Goal: Information Seeking & Learning: Learn about a topic

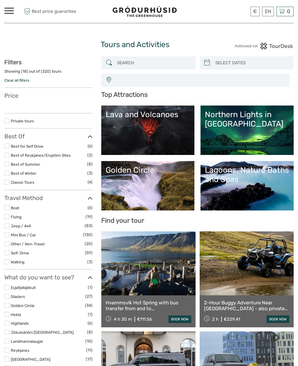
select select
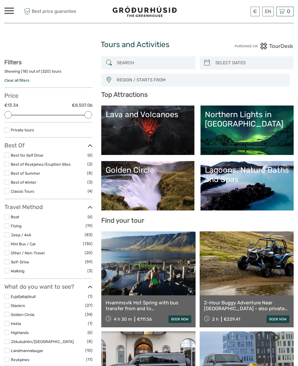
click at [151, 184] on link "Golden Circle" at bounding box center [148, 186] width 84 height 41
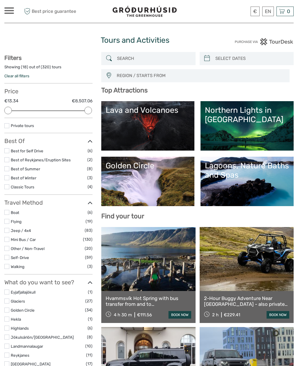
scroll to position [7, 0]
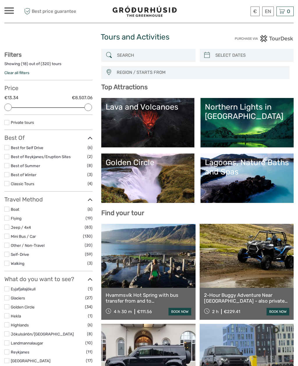
click at [227, 121] on link "Northern Lights in Iceland" at bounding box center [247, 123] width 84 height 41
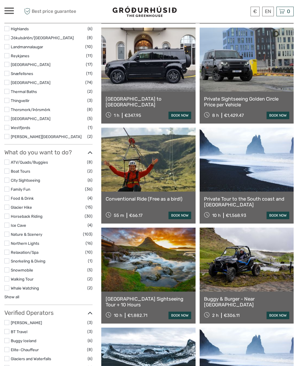
scroll to position [313, 0]
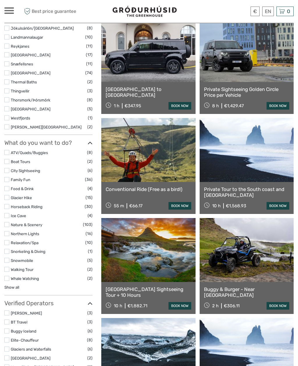
click at [8, 285] on link "Show all" at bounding box center [11, 287] width 15 height 5
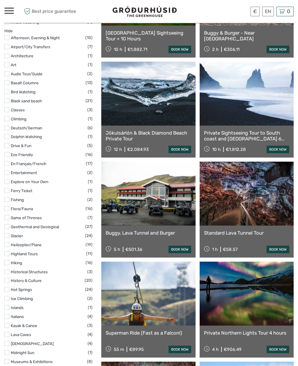
click at [9, 323] on label at bounding box center [6, 325] width 5 height 5
click at [0, 0] on input "checkbox" at bounding box center [0, 0] width 0 height 0
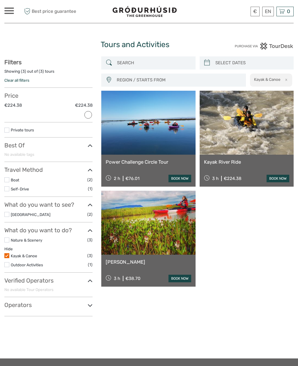
click at [144, 117] on link at bounding box center [148, 123] width 94 height 64
click at [8, 253] on label at bounding box center [6, 255] width 5 height 5
click at [0, 0] on input "checkbox" at bounding box center [0, 0] width 0 height 0
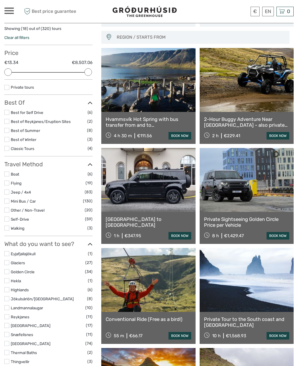
scroll to position [42, 0]
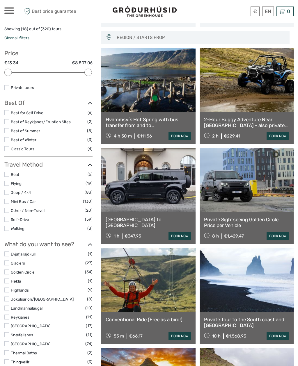
click at [9, 191] on label at bounding box center [6, 192] width 5 height 5
click at [0, 0] on input "checkbox" at bounding box center [0, 0] width 0 height 0
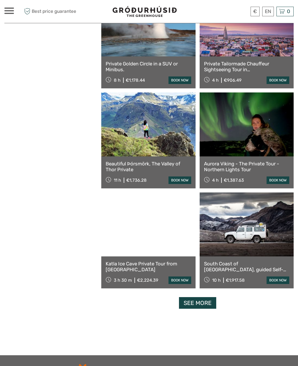
scroll to position [698, 0]
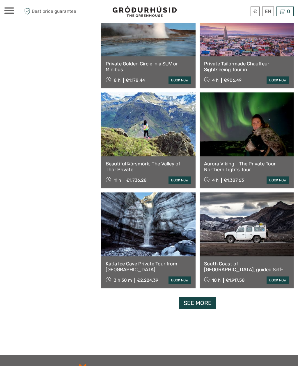
click at [193, 308] on link "See more" at bounding box center [197, 304] width 37 height 12
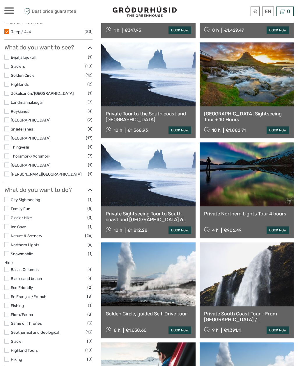
scroll to position [0, 0]
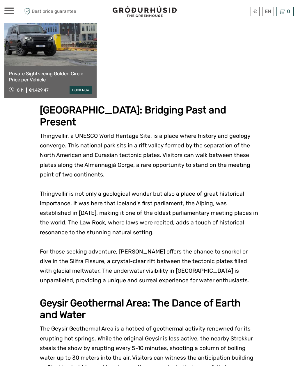
scroll to position [334, 0]
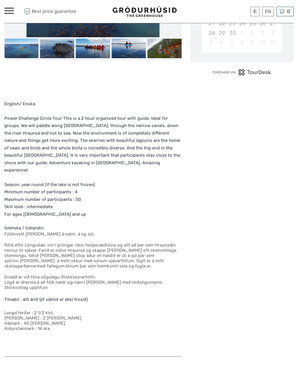
scroll to position [164, 0]
